Goal: Communication & Community: Participate in discussion

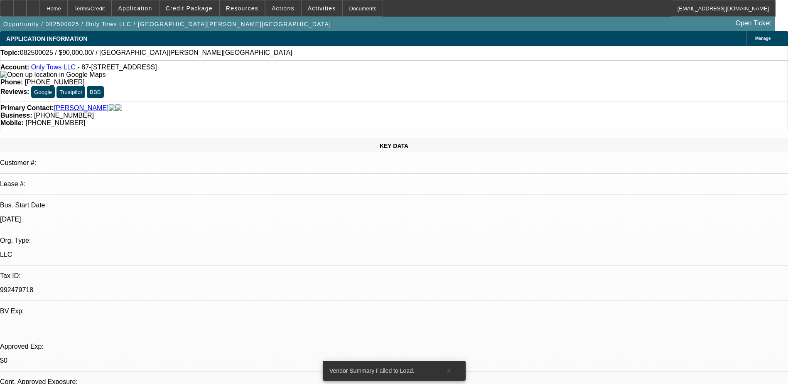
select select "0"
select select "2"
select select "0.1"
select select "4"
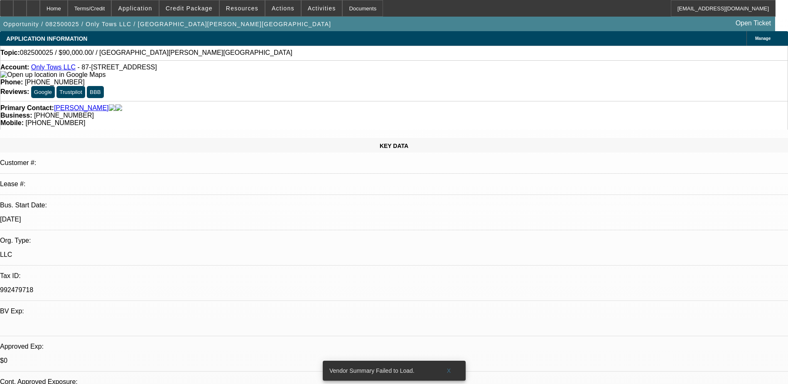
click at [69, 71] on link "Only Tows LLC" at bounding box center [53, 67] width 44 height 7
drag, startPoint x: 338, startPoint y: 84, endPoint x: 296, endPoint y: 100, distance: 43.9
click at [296, 101] on div "Primary Contact: [GEOGRAPHIC_DATA][PERSON_NAME][GEOGRAPHIC_DATA] Business: [PHO…" at bounding box center [394, 115] width 788 height 29
copy span "[PHONE_NUMBER]"
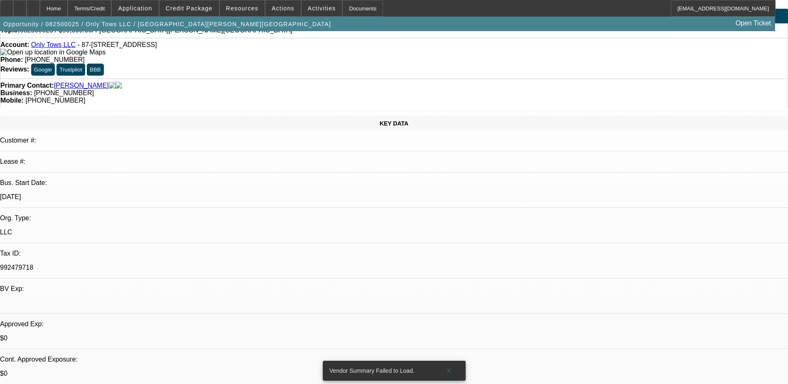
scroll to position [42, 0]
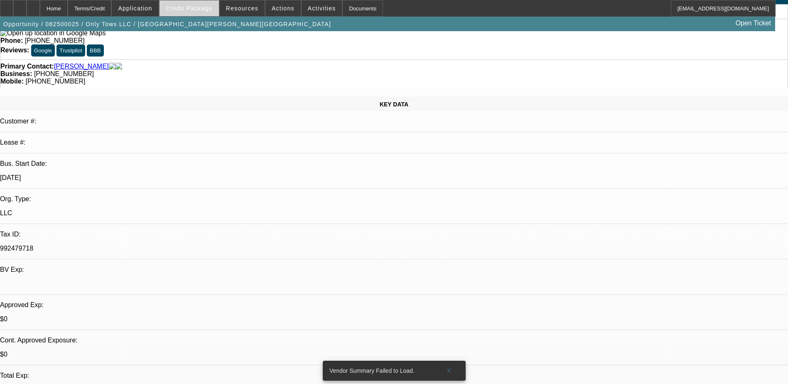
click at [199, 9] on span "Credit Package" at bounding box center [189, 8] width 47 height 7
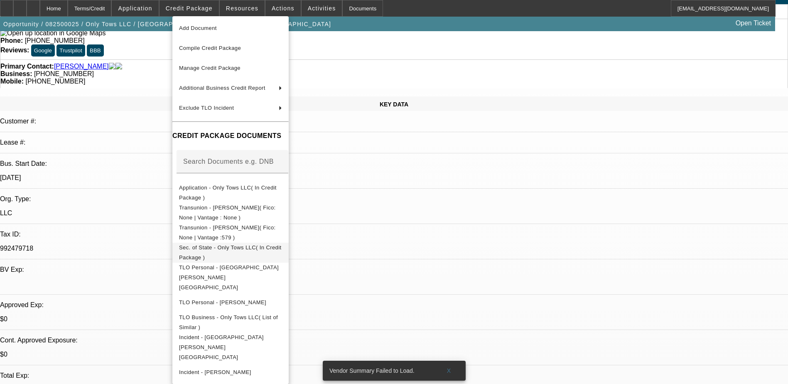
scroll to position [26, 0]
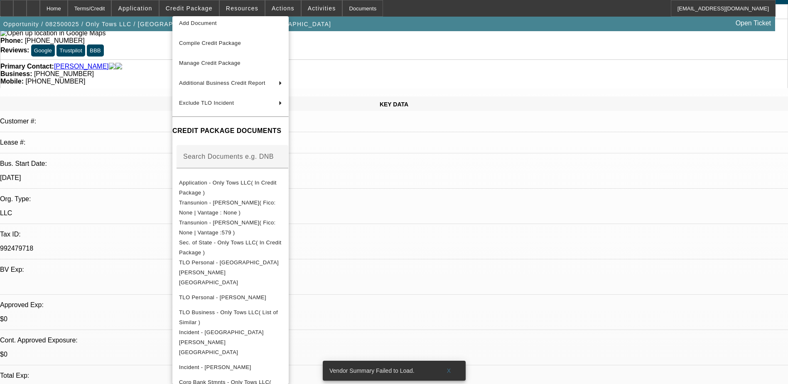
click at [426, 222] on div at bounding box center [394, 192] width 788 height 384
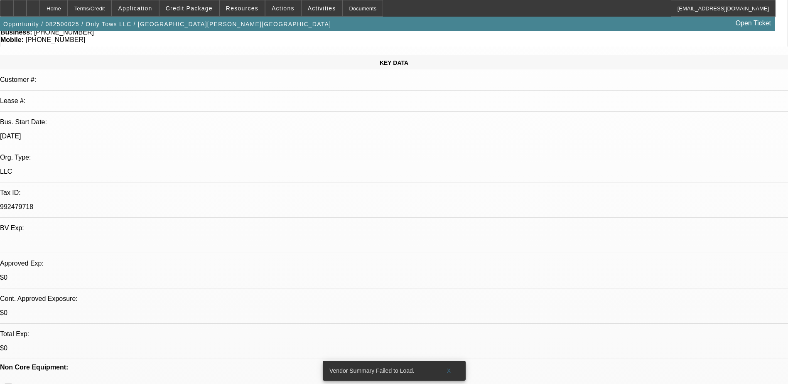
scroll to position [0, 0]
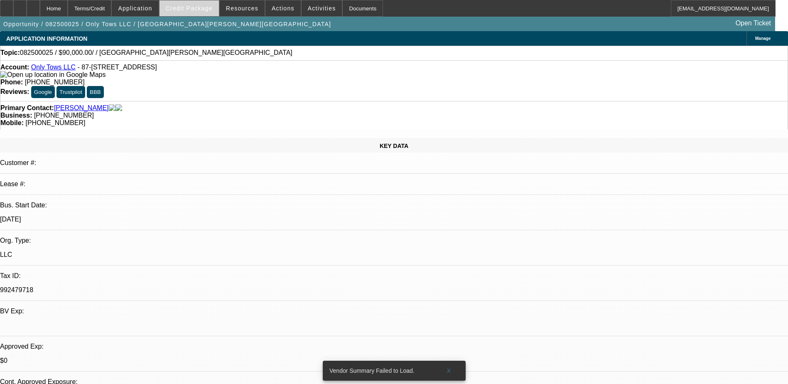
click at [209, 15] on span at bounding box center [188, 8] width 59 height 20
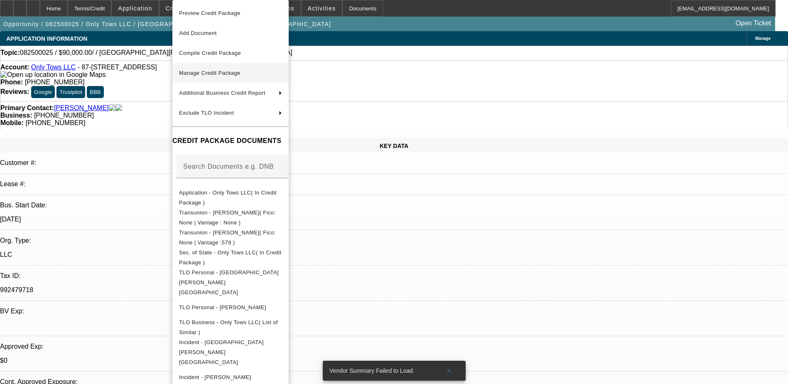
click at [282, 72] on span "Manage Credit Package" at bounding box center [230, 73] width 103 height 10
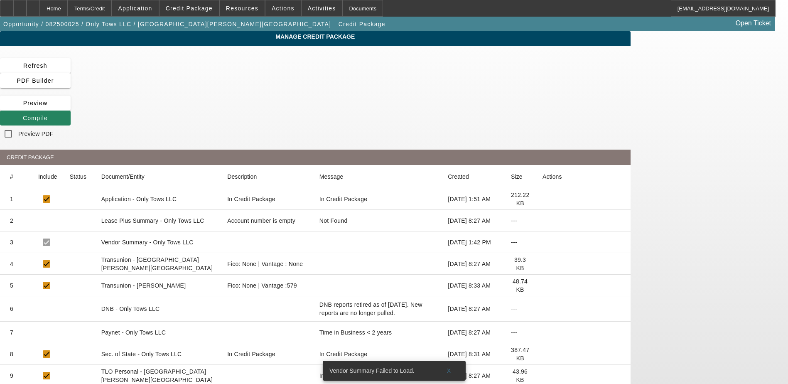
click at [542, 264] on icon at bounding box center [542, 264] width 0 height 0
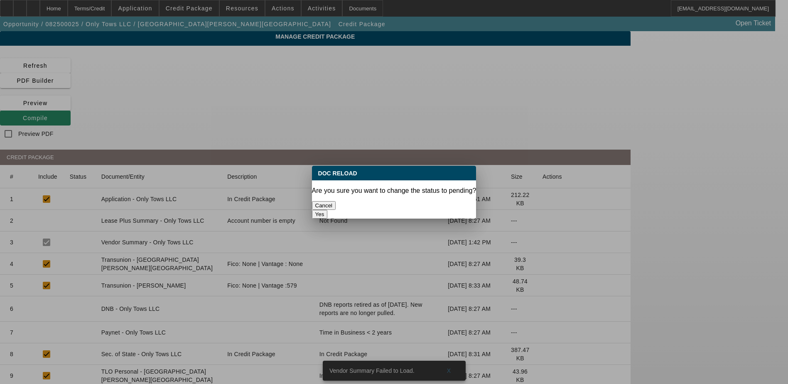
click at [328, 210] on button "Yes" at bounding box center [320, 214] width 16 height 9
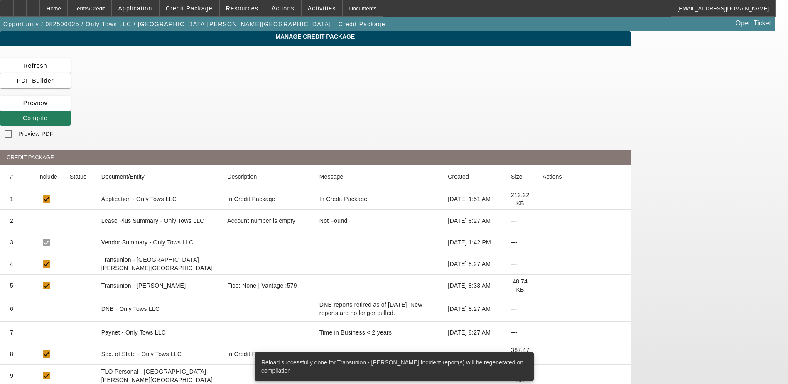
click at [23, 115] on icon at bounding box center [23, 118] width 0 height 7
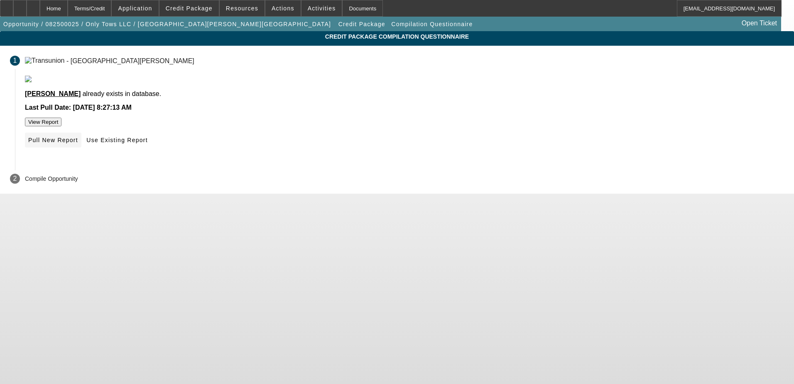
click at [81, 150] on span at bounding box center [53, 140] width 56 height 20
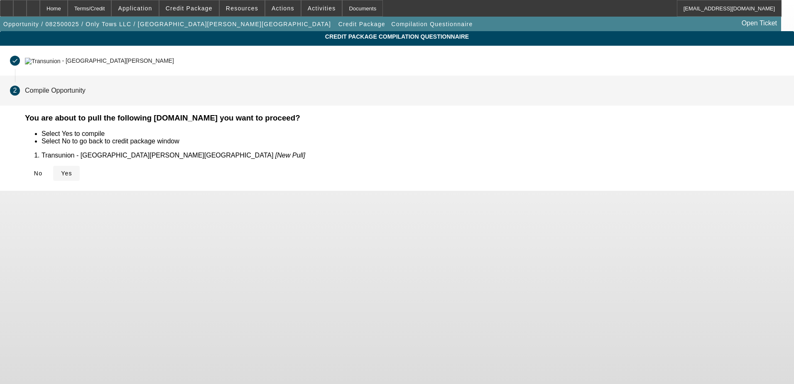
click at [72, 170] on span "Yes" at bounding box center [66, 173] width 11 height 7
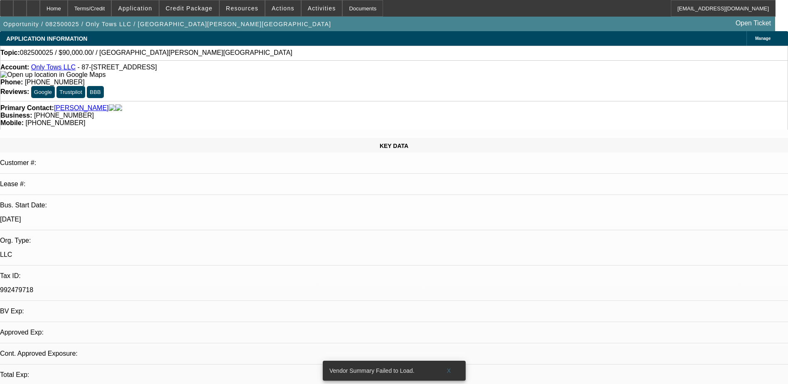
select select "0"
select select "2"
select select "0.1"
select select "4"
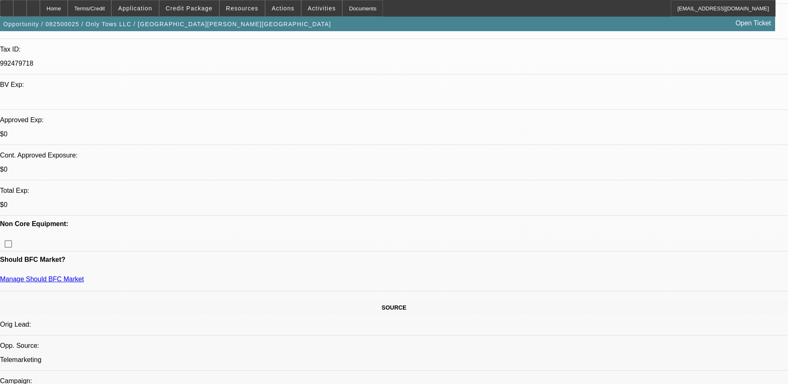
scroll to position [208, 0]
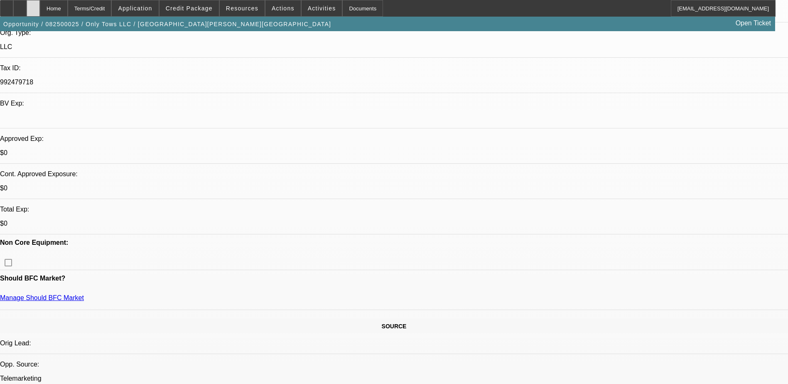
click at [40, 5] on div at bounding box center [33, 8] width 13 height 17
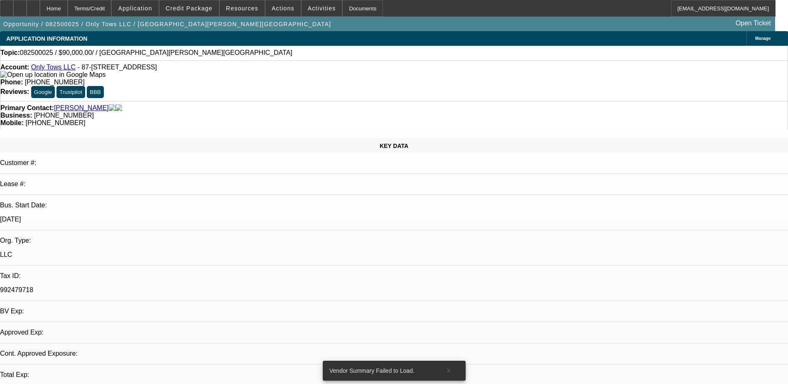
select select "0"
select select "2"
select select "0.1"
select select "4"
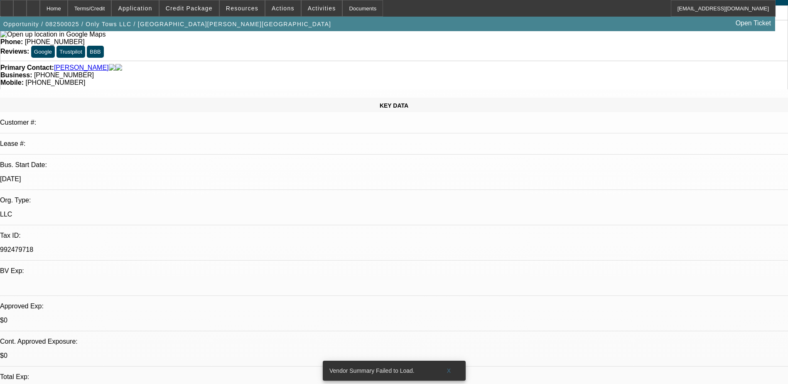
scroll to position [125, 0]
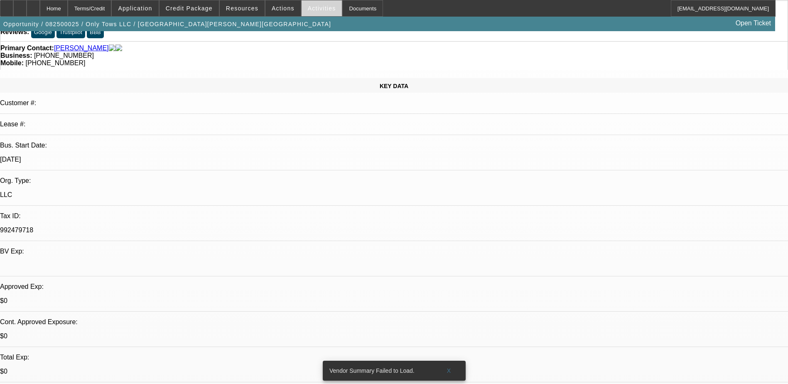
scroll to position [0, 0]
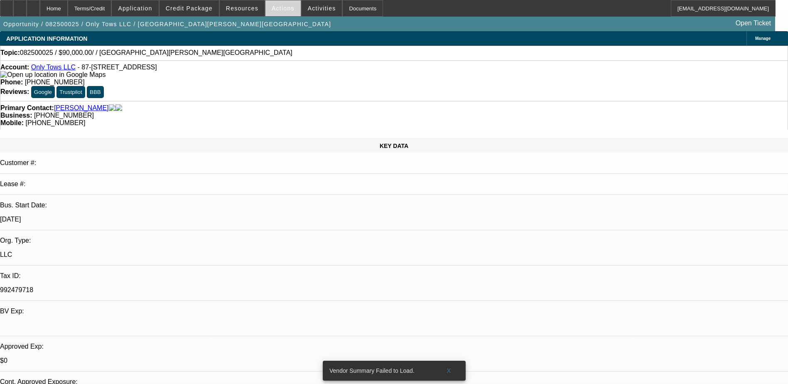
click at [290, 5] on span at bounding box center [282, 8] width 35 height 20
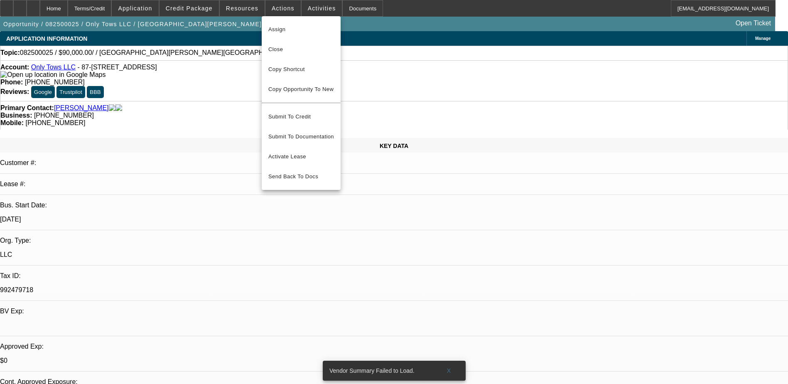
click at [303, 5] on div at bounding box center [394, 192] width 788 height 384
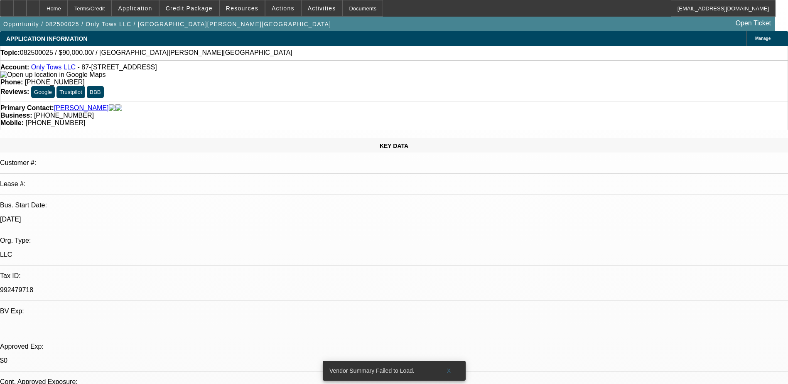
drag, startPoint x: 303, startPoint y: 5, endPoint x: 286, endPoint y: 40, distance: 39.4
click at [277, 55] on div "Topic: 082500025 / $90,000.00/ / Santiago, Bryan" at bounding box center [393, 52] width 787 height 7
click at [306, 4] on span at bounding box center [321, 8] width 41 height 20
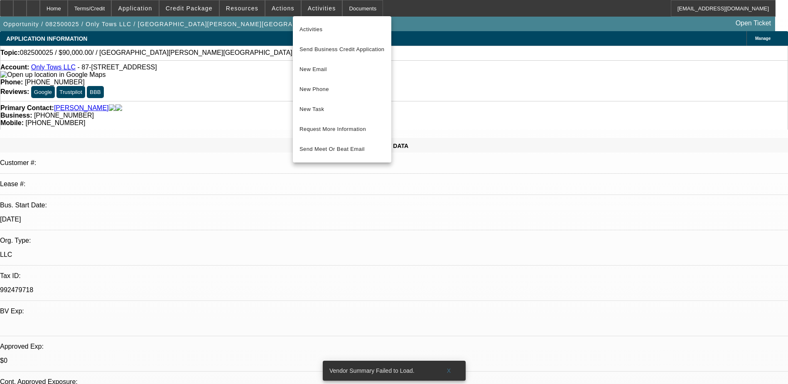
click at [480, 198] on div at bounding box center [394, 192] width 788 height 384
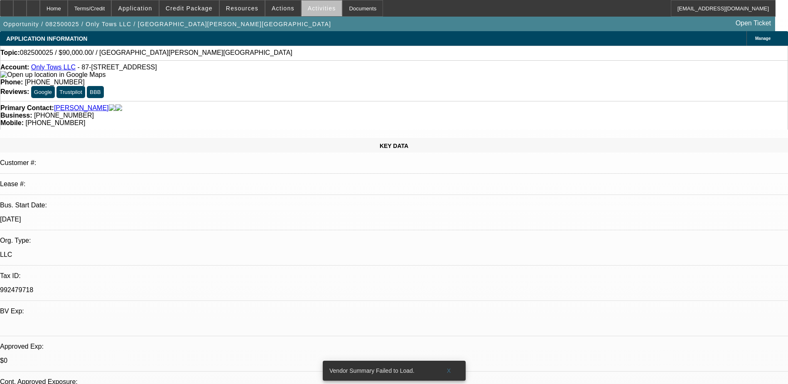
click at [325, 12] on span at bounding box center [321, 8] width 41 height 20
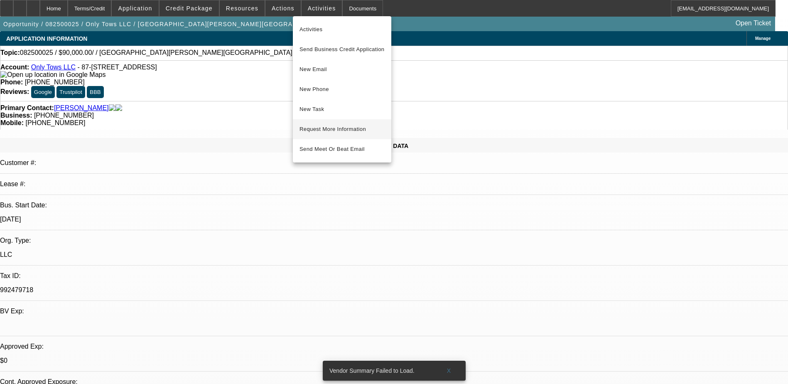
click at [345, 124] on button "Request More Information" at bounding box center [342, 129] width 98 height 20
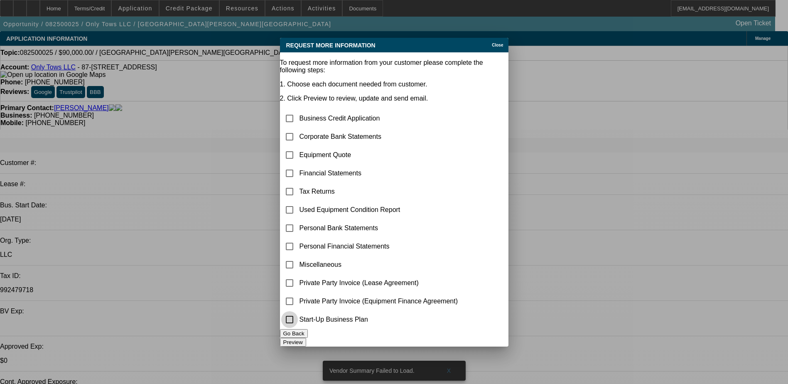
click at [298, 315] on input "checkbox" at bounding box center [289, 319] width 17 height 17
checkbox input "true"
click at [306, 338] on button "Preview" at bounding box center [293, 342] width 26 height 9
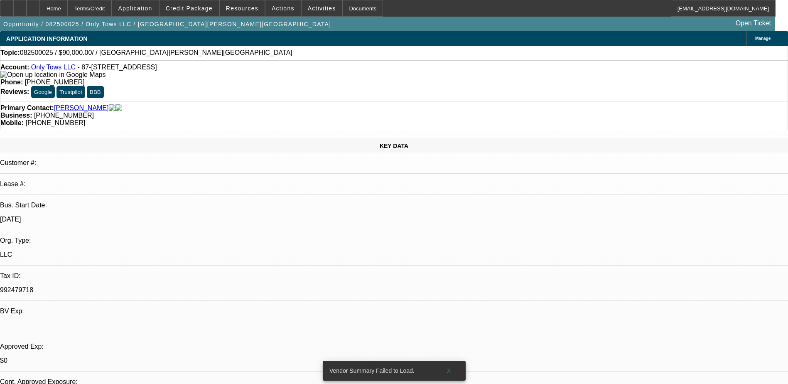
radio input "true"
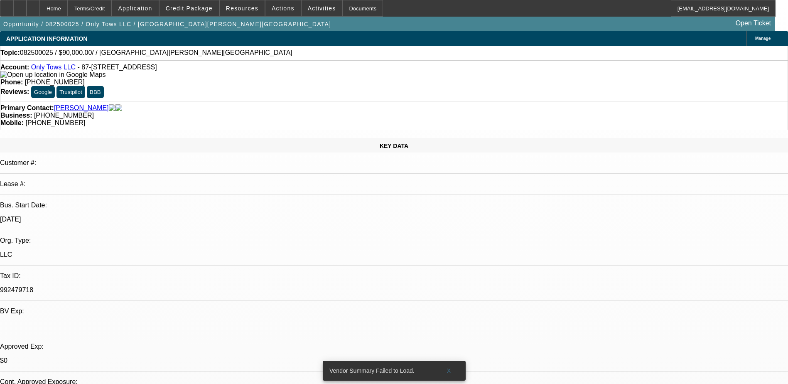
type textarea "Wants to get pre-approved first and then will decide on a truck, just waiting o…"
radio input "true"
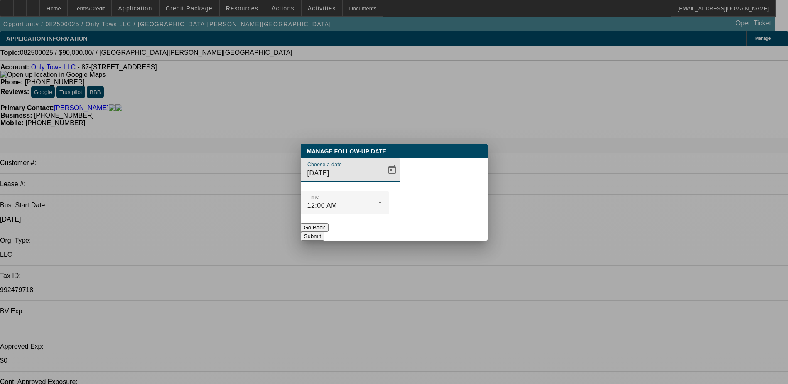
click at [384, 180] on span "Open calendar" at bounding box center [392, 170] width 20 height 20
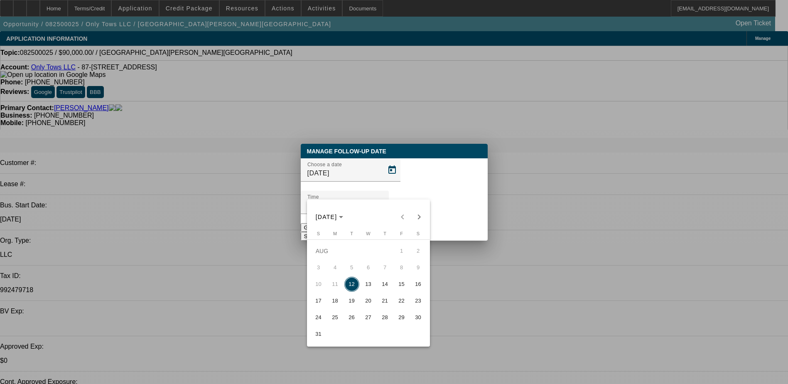
click at [388, 291] on span "14" at bounding box center [384, 284] width 15 height 15
type input "8/14/2025"
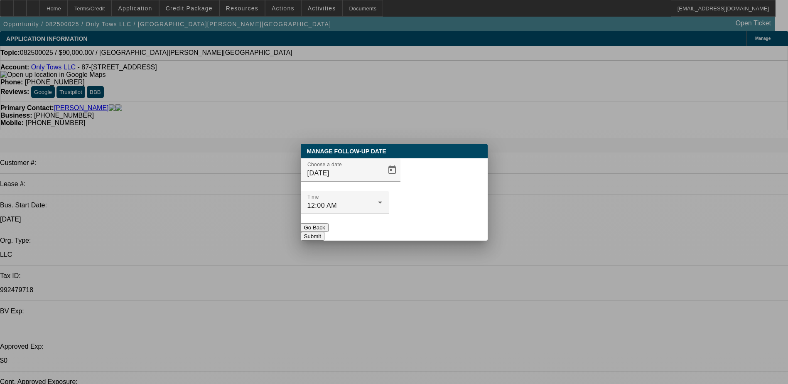
click at [324, 232] on button "Submit" at bounding box center [313, 236] width 24 height 9
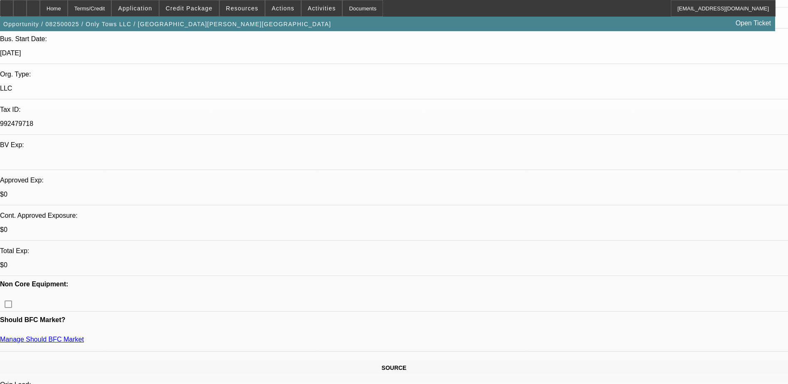
scroll to position [42, 0]
